Goal: Transaction & Acquisition: Subscribe to service/newsletter

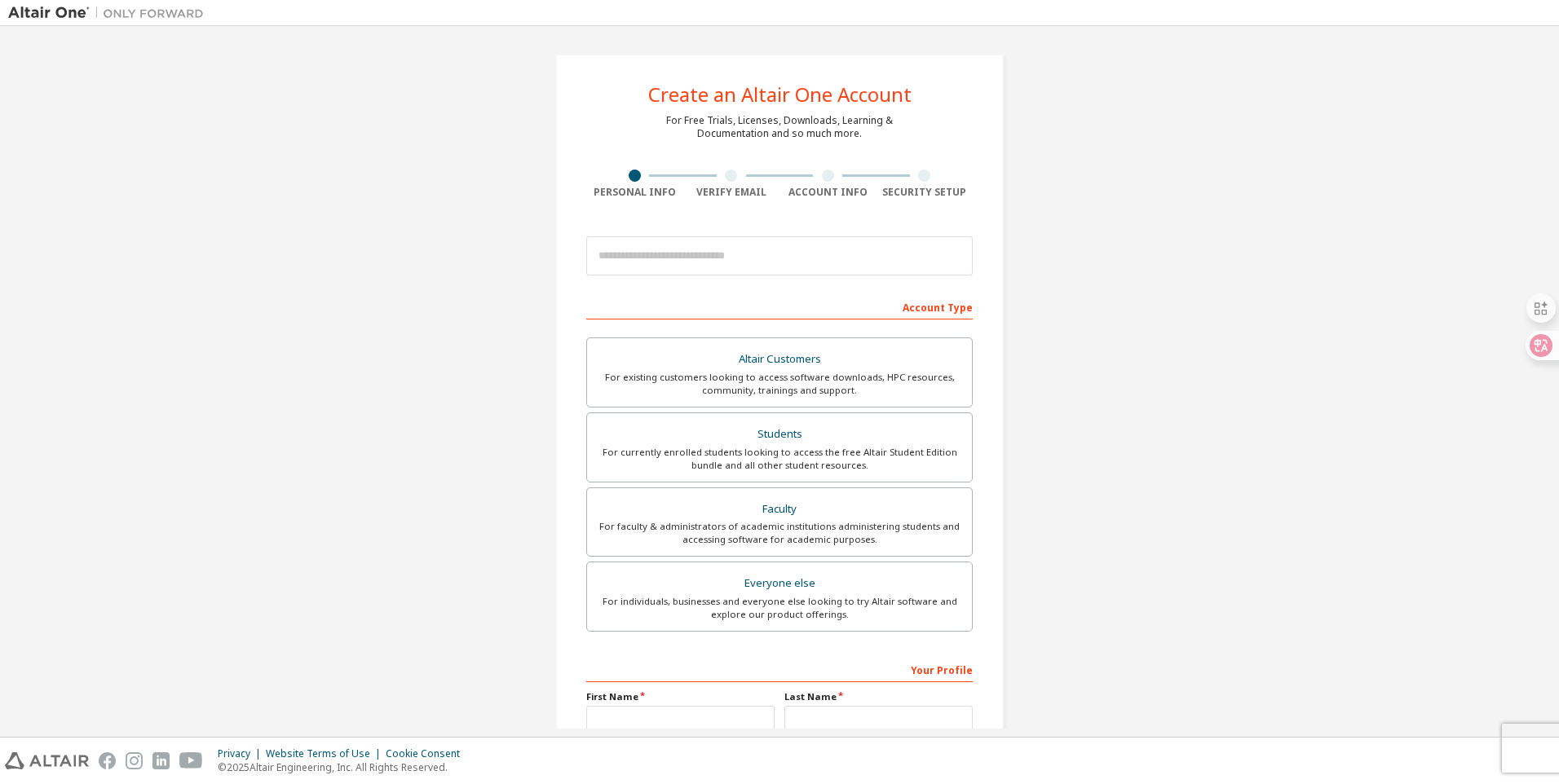
click at [1158, 228] on div "Create an Altair One Account For Free Trials, Licenses, Downloads, Learning & D…" at bounding box center [780, 466] width 1543 height 864
click at [705, 251] on input "email" at bounding box center [780, 256] width 386 height 39
click at [826, 209] on div "Create an Altair One Account For Free Trials, Licenses, Downloads, Learning & D…" at bounding box center [780, 465] width 448 height 824
click at [761, 241] on input "email" at bounding box center [780, 256] width 386 height 39
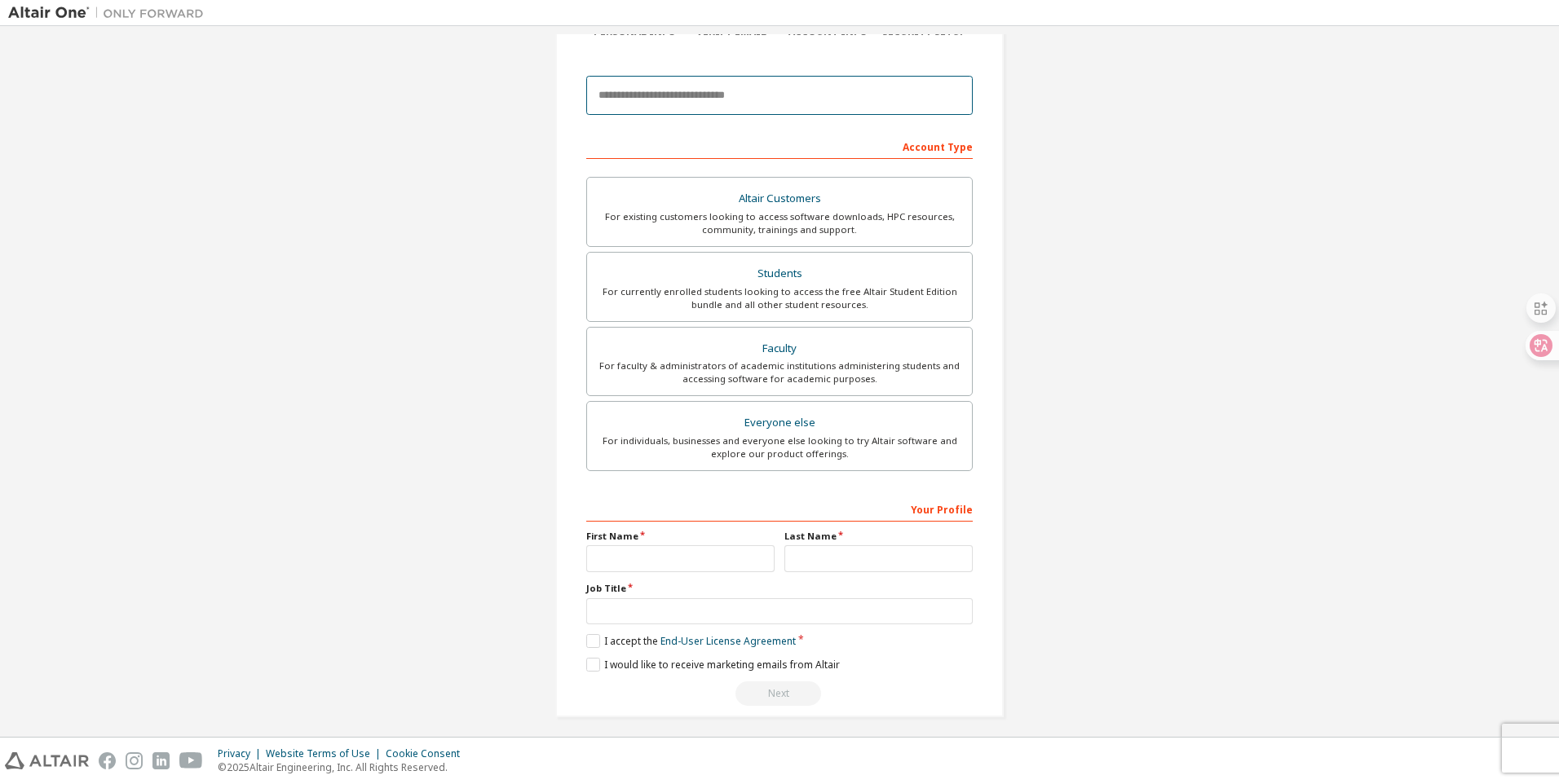
scroll to position [169, 0]
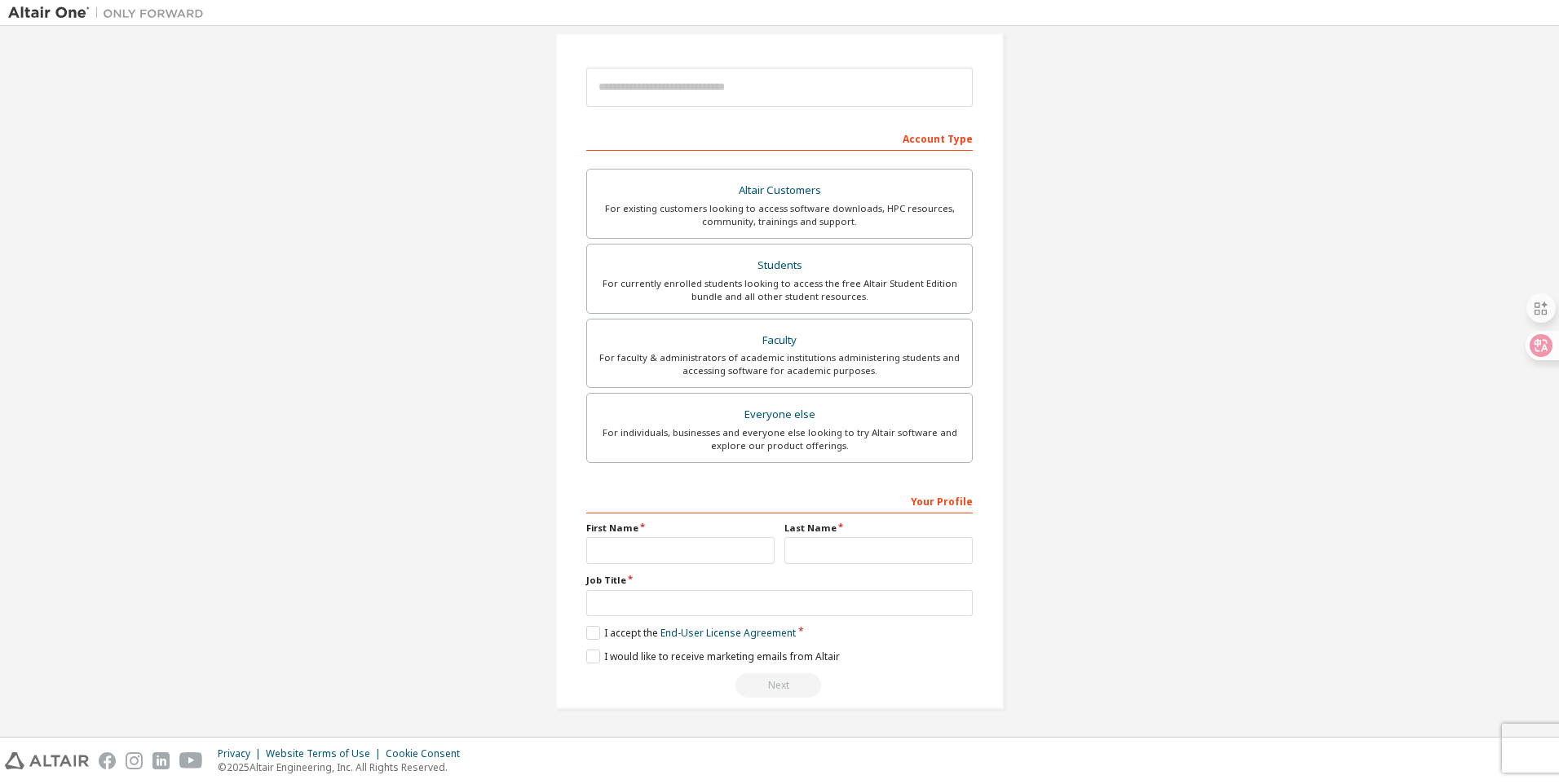
click at [490, 334] on div "Create an Altair One Account For Free Trials, Licenses, Downloads, Learning & D…" at bounding box center [780, 297] width 1543 height 864
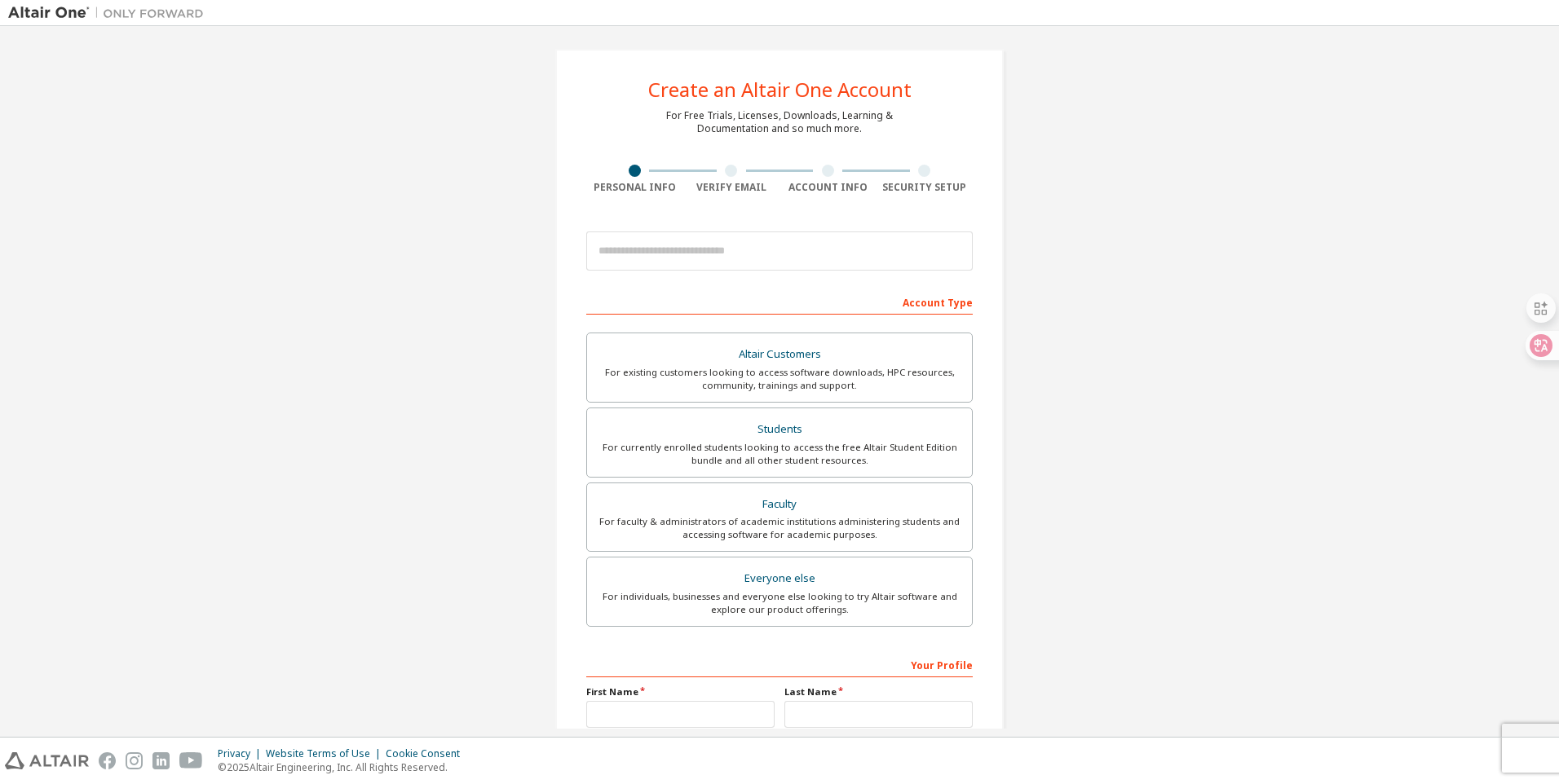
scroll to position [0, 0]
click at [760, 104] on div "Create an Altair One Account" at bounding box center [780, 94] width 264 height 20
click at [771, 91] on div "Create an Altair One Account" at bounding box center [780, 94] width 264 height 20
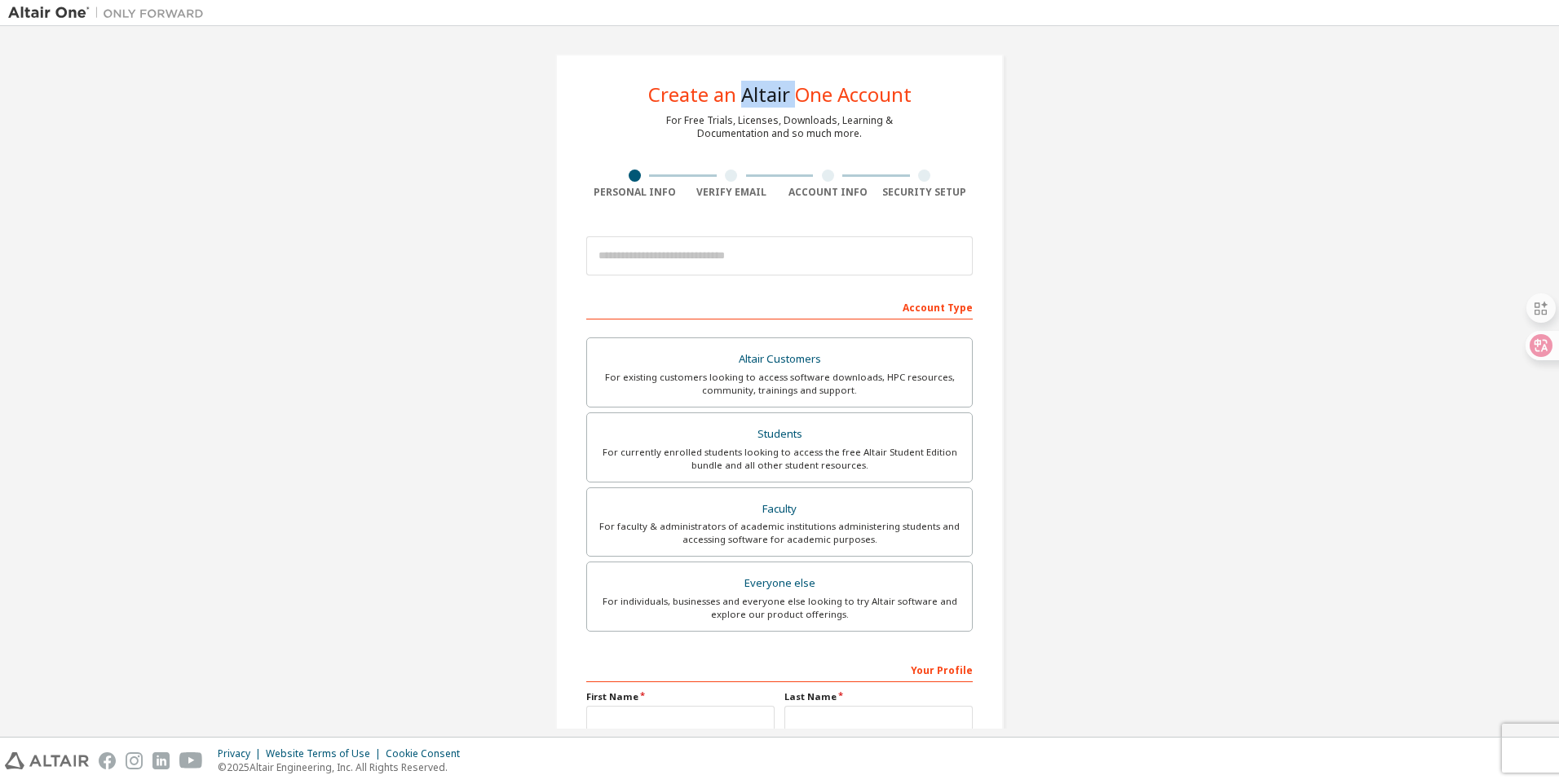
click at [771, 91] on div "Create an Altair One Account" at bounding box center [780, 94] width 264 height 20
